Goal: Transaction & Acquisition: Purchase product/service

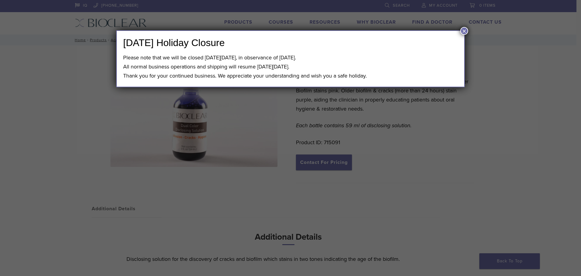
click at [465, 32] on button "×" at bounding box center [465, 31] width 8 height 8
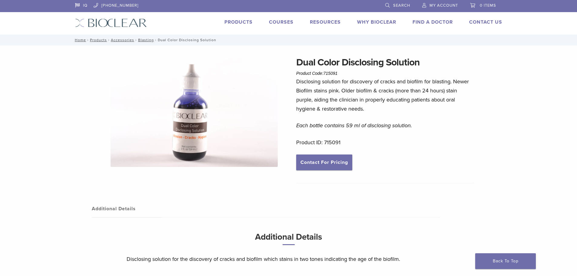
click at [236, 21] on link "Products" at bounding box center [238, 22] width 28 height 6
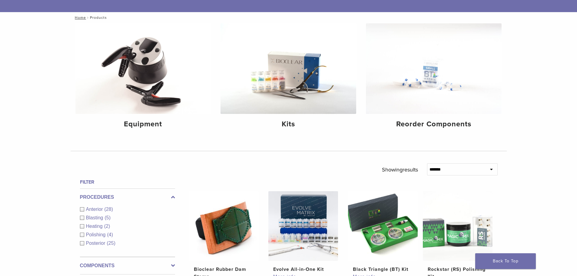
scroll to position [45, 0]
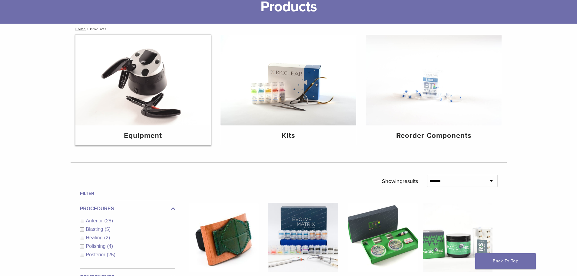
click at [141, 51] on img at bounding box center [143, 80] width 136 height 91
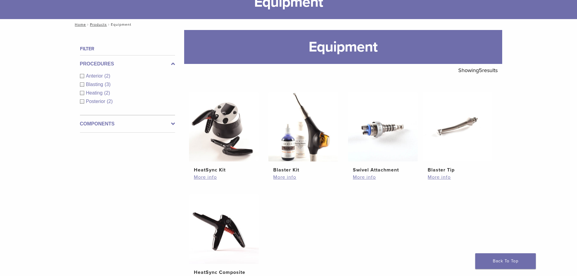
scroll to position [50, 0]
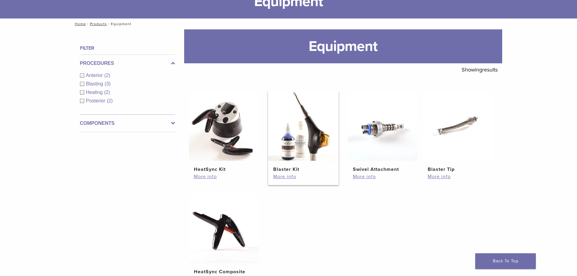
click at [308, 134] on img at bounding box center [303, 126] width 70 height 70
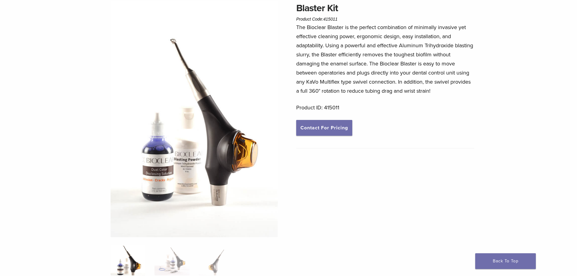
scroll to position [53, 0]
